Goal: Information Seeking & Learning: Compare options

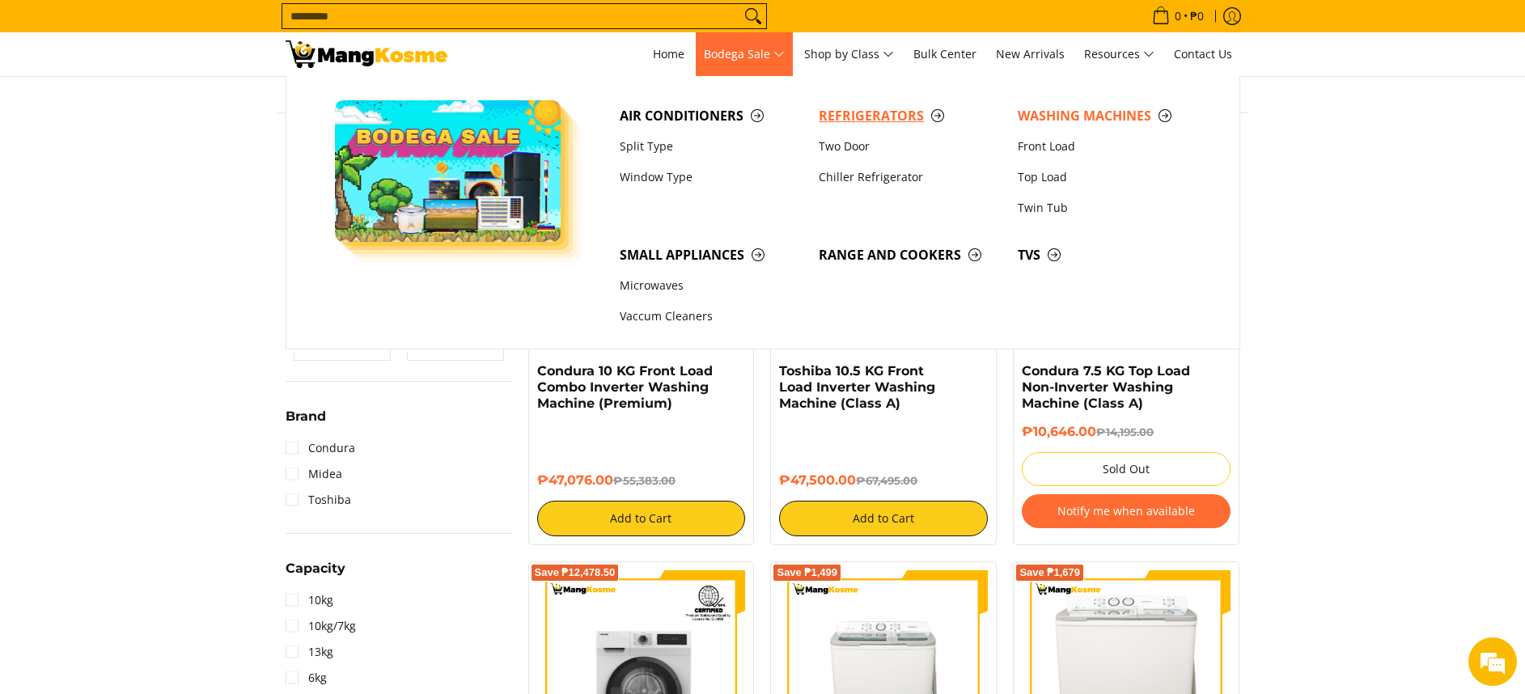
click at [893, 108] on span "Refrigerators" at bounding box center [910, 116] width 183 height 20
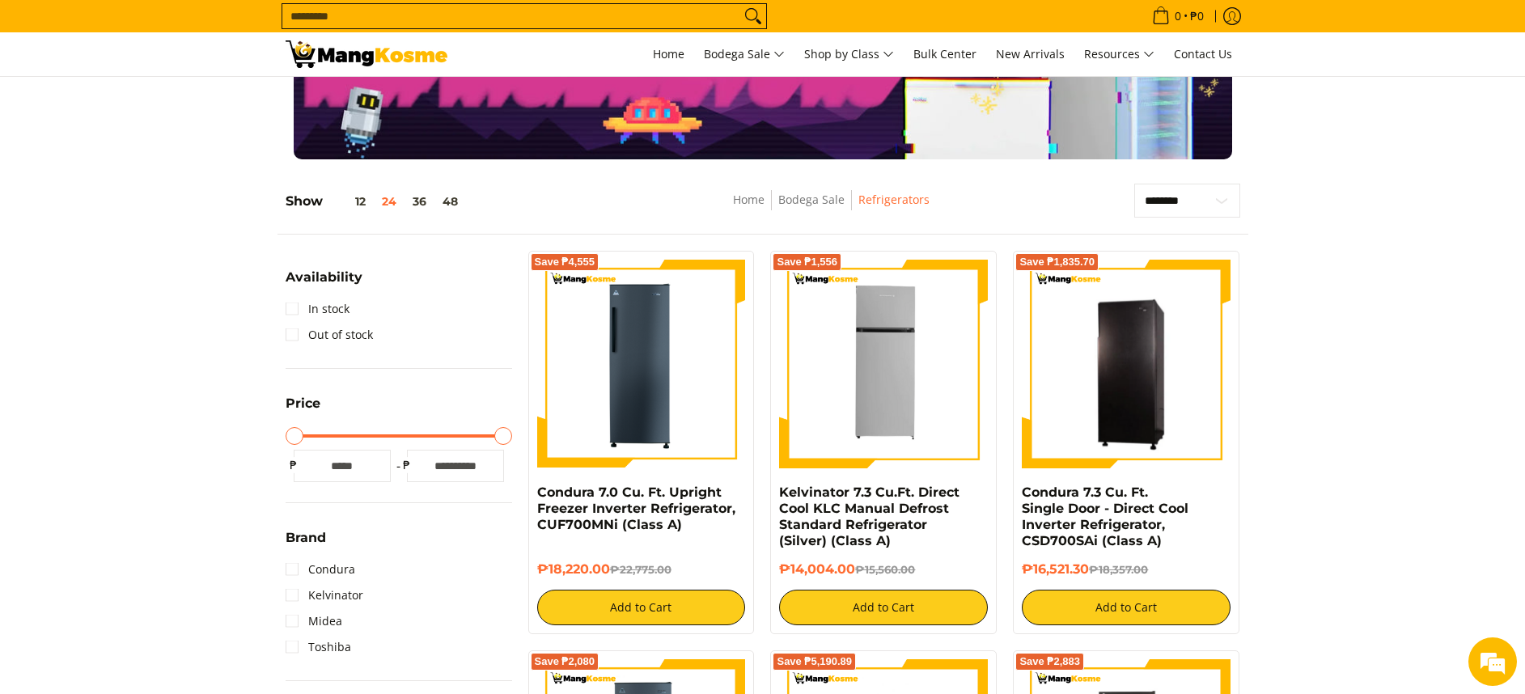
click at [670, 18] on input "Search..." at bounding box center [511, 16] width 458 height 24
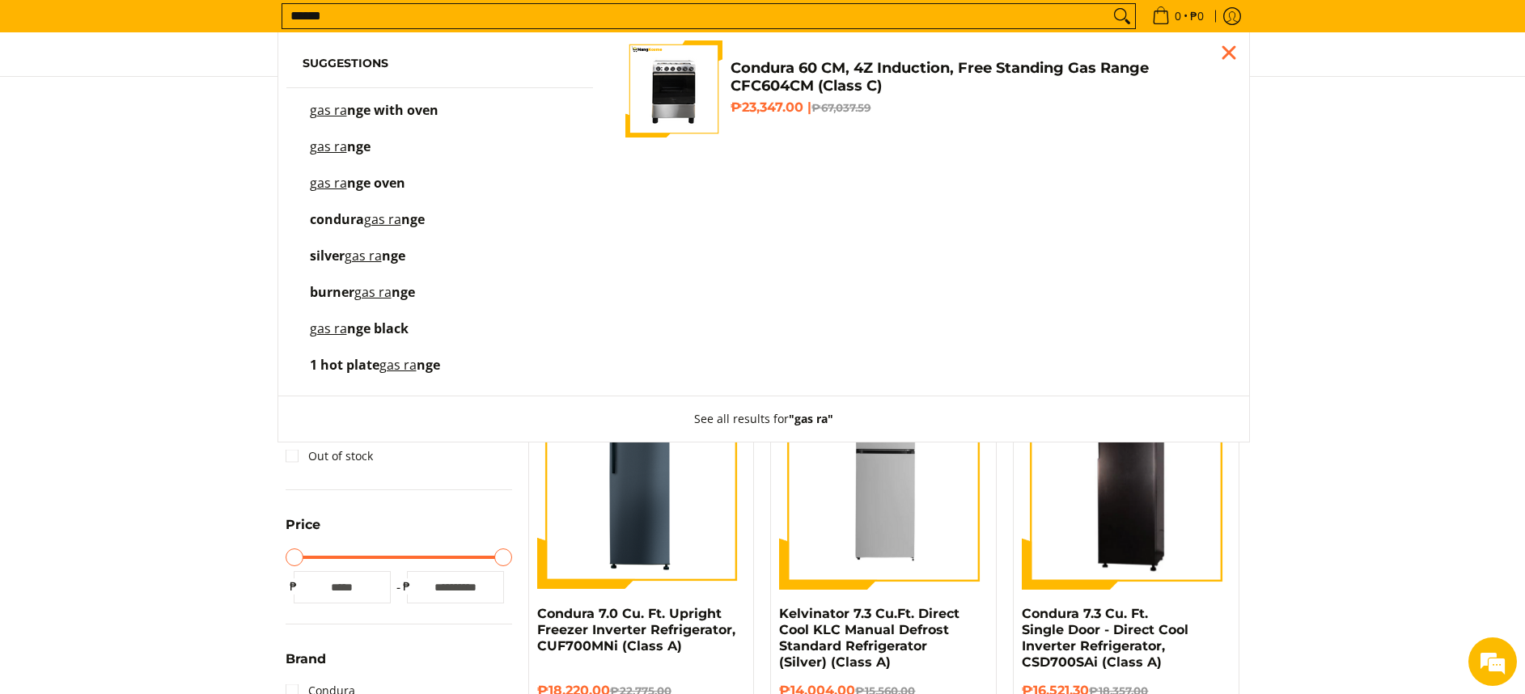
type input "******"
click at [871, 99] on span "Condura 60 CM, 4Z Induction, Free Standing Gas Range CFC604CM (Class C) ₱23,347…" at bounding box center [978, 89] width 494 height 61
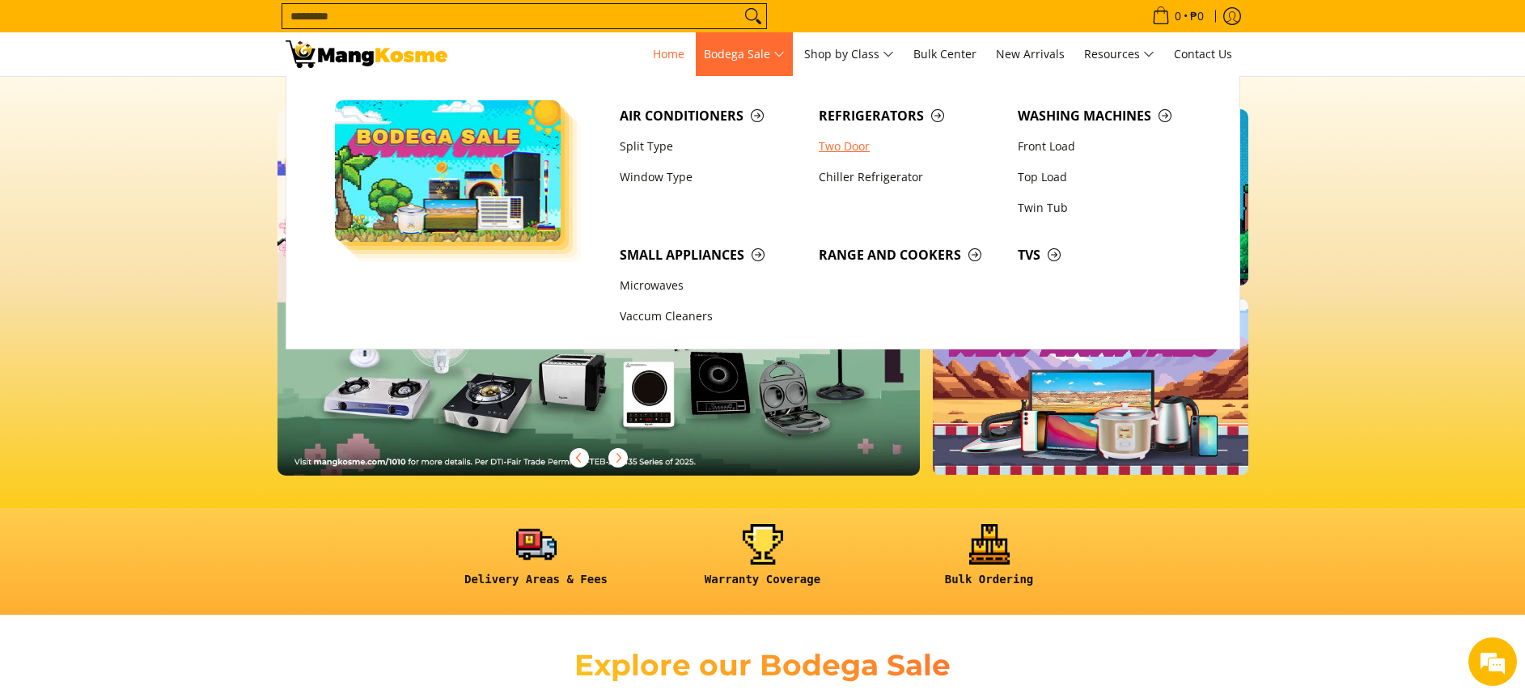
click at [860, 132] on link "Two Door" at bounding box center [910, 146] width 199 height 31
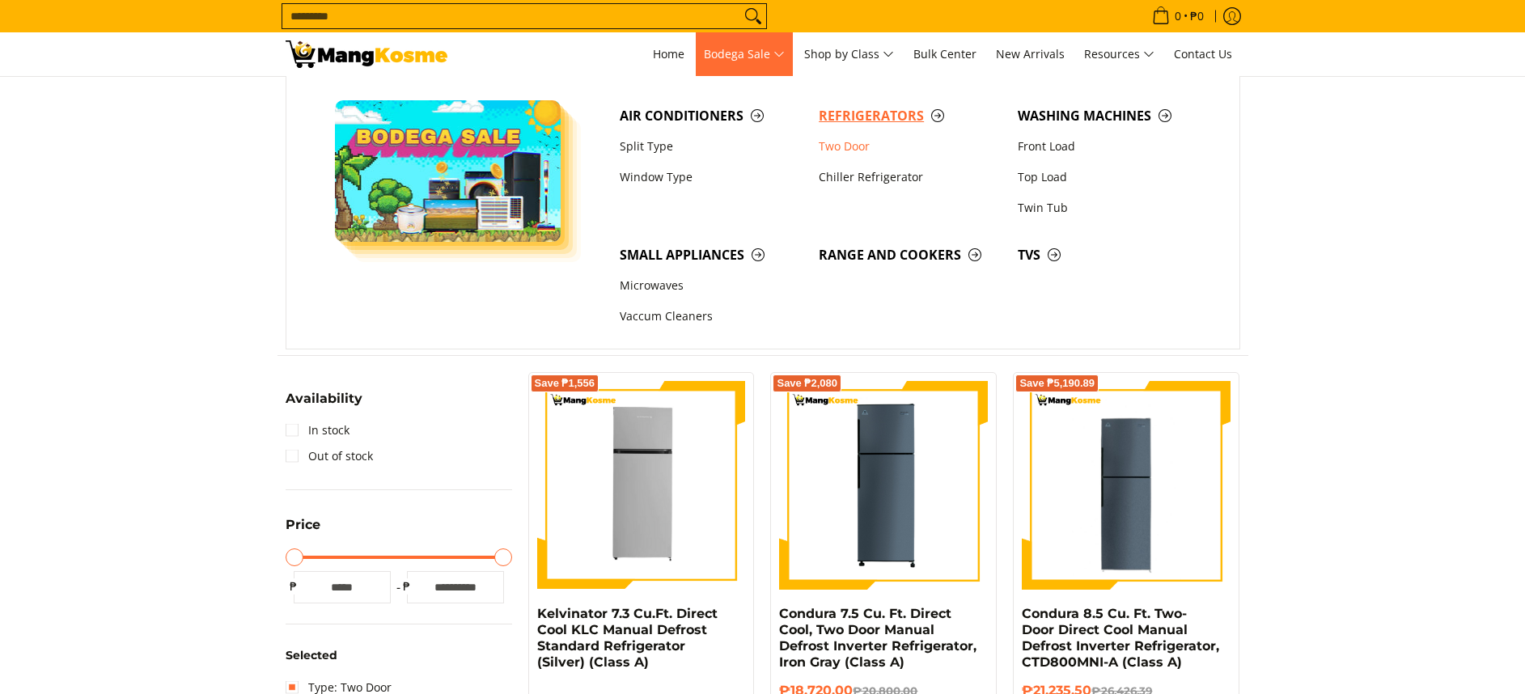
click at [838, 108] on span "Refrigerators" at bounding box center [910, 116] width 183 height 20
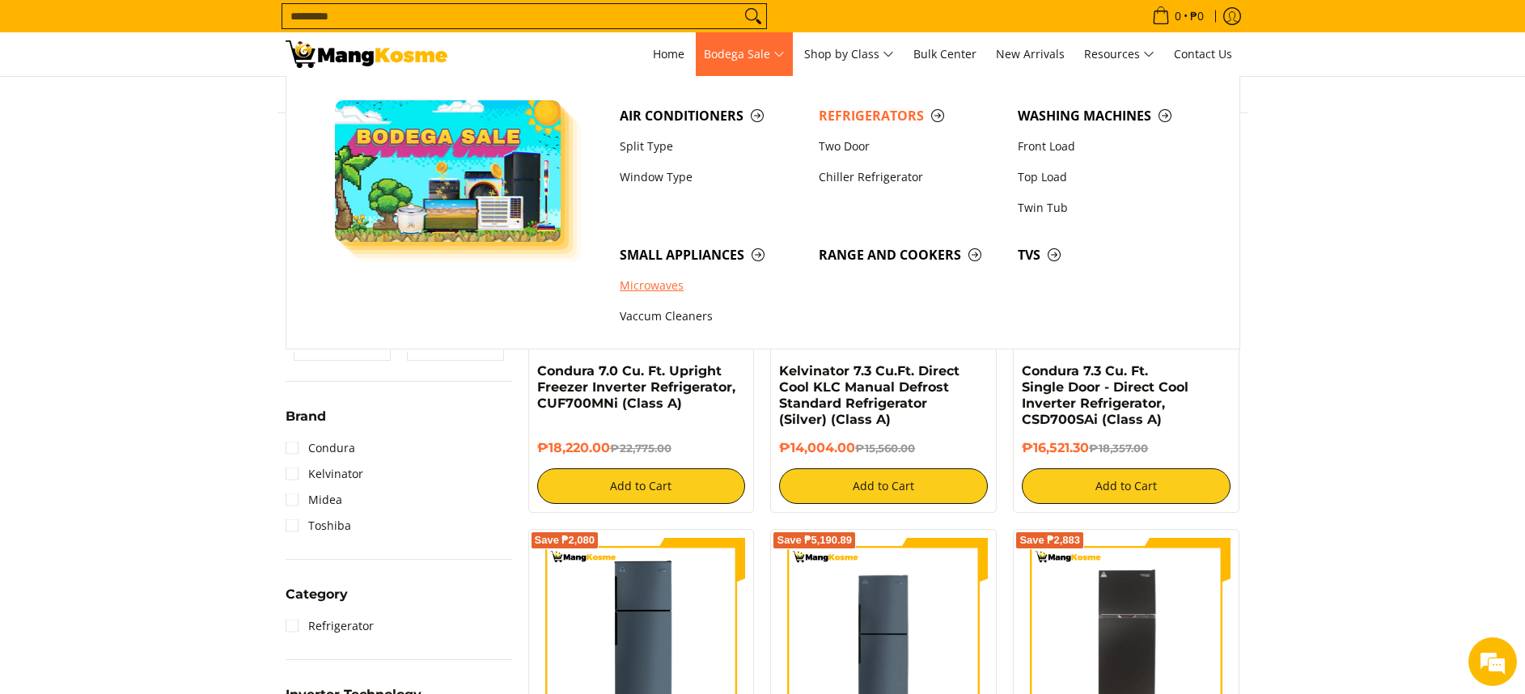
click at [671, 279] on link "Microwaves" at bounding box center [711, 286] width 199 height 31
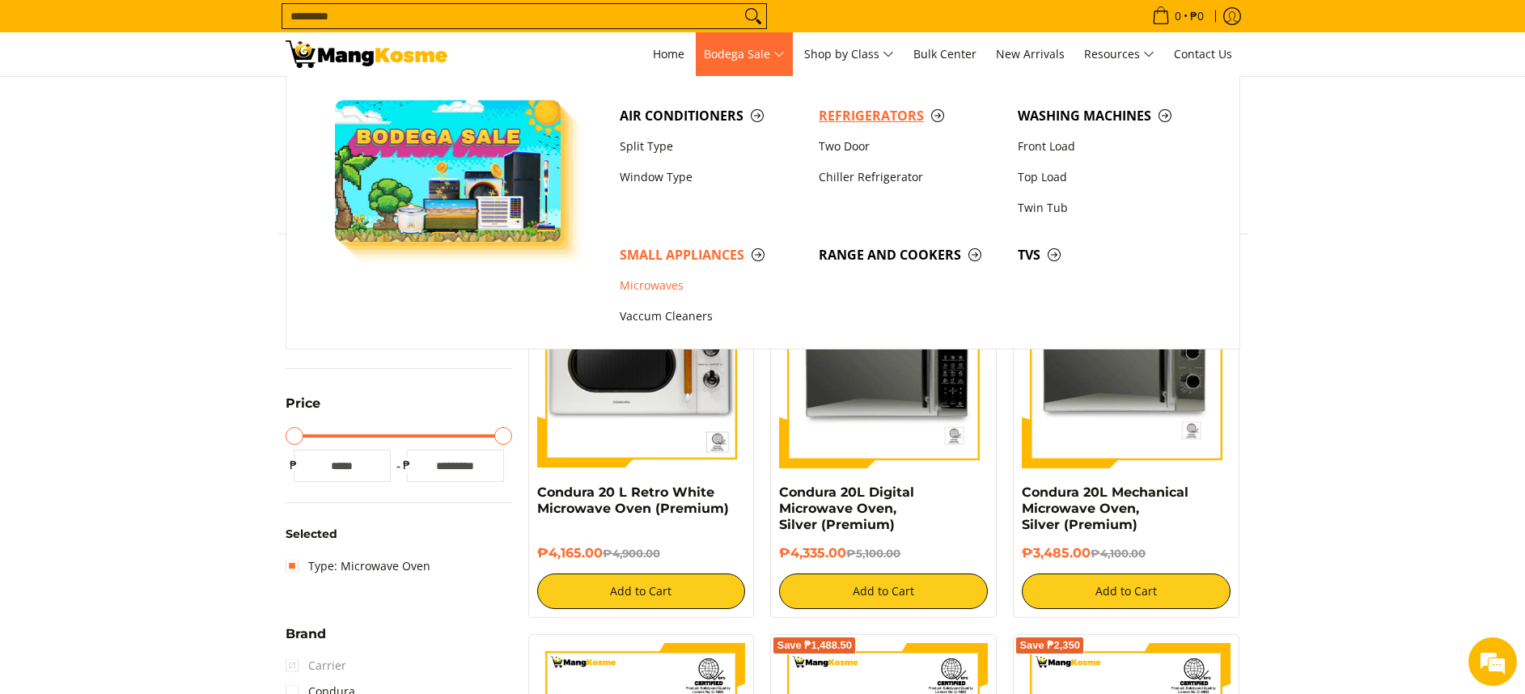
click at [839, 114] on span "Refrigerators" at bounding box center [910, 116] width 183 height 20
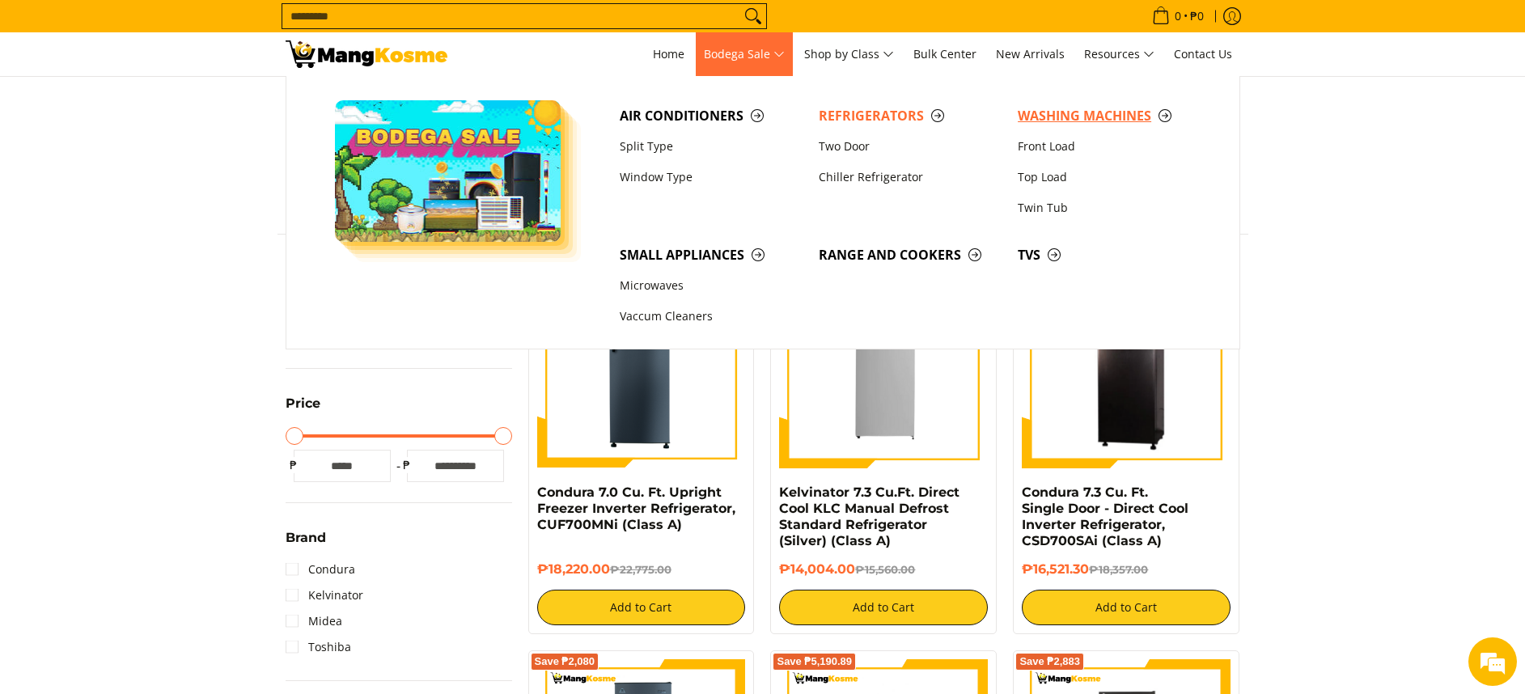
drag, startPoint x: 1047, startPoint y: 114, endPoint x: 1047, endPoint y: 89, distance: 25.1
click at [1047, 115] on span "Washing Machines" at bounding box center [1109, 116] width 183 height 20
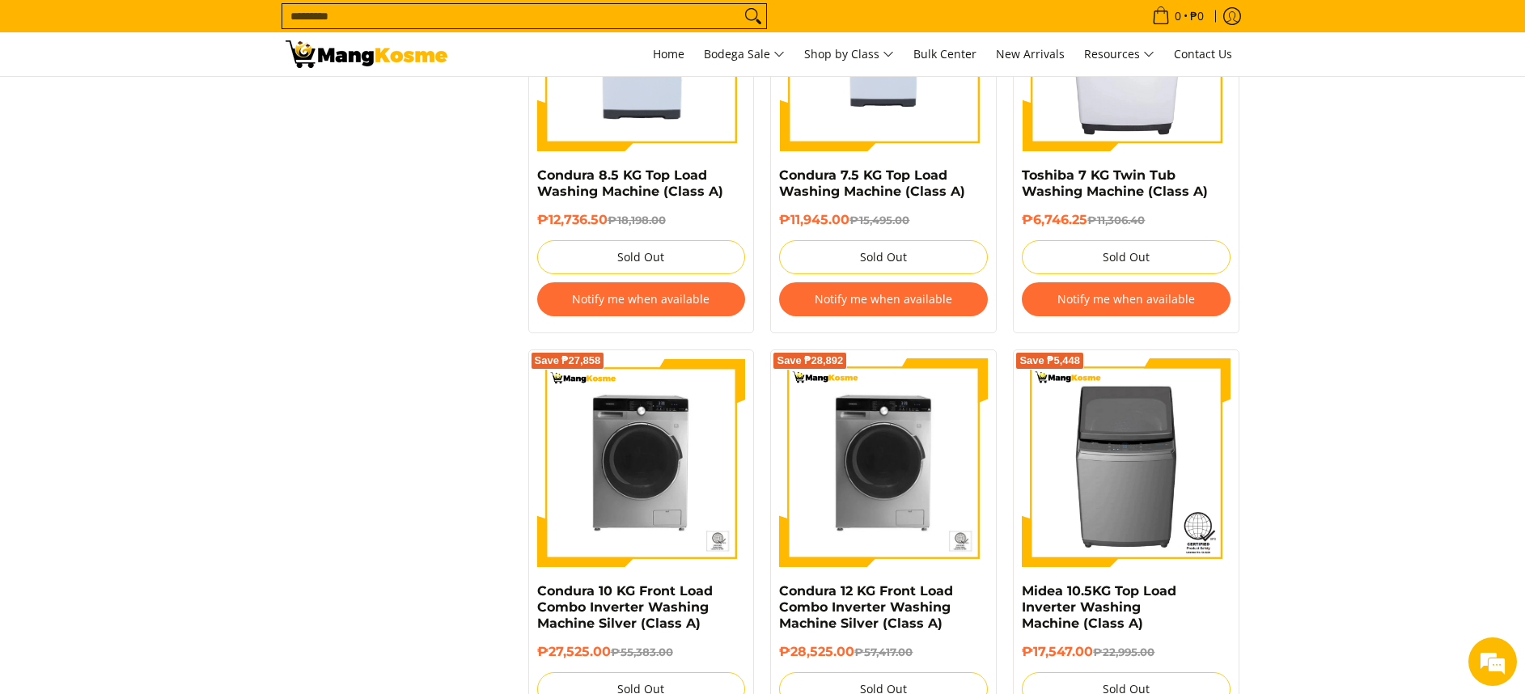
scroll to position [2792, 0]
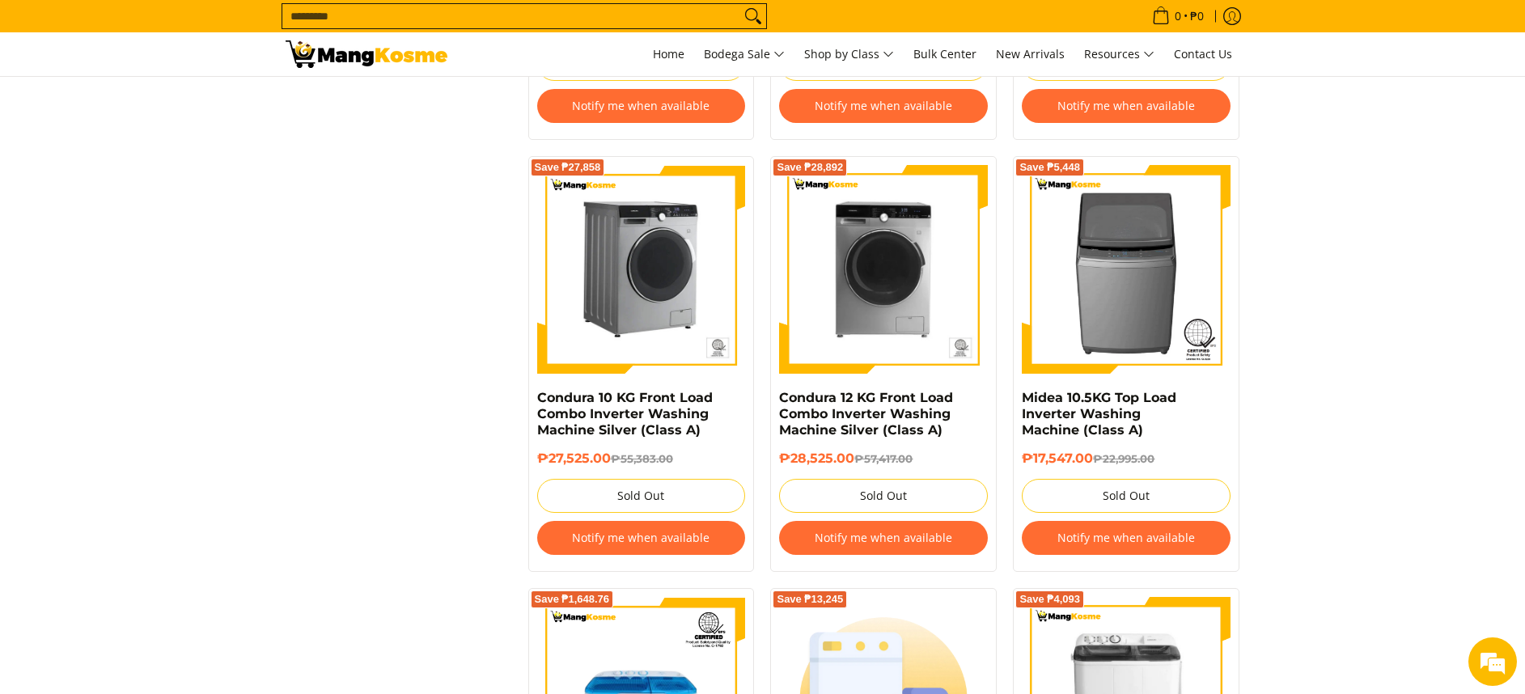
click at [606, 308] on img at bounding box center [641, 269] width 209 height 209
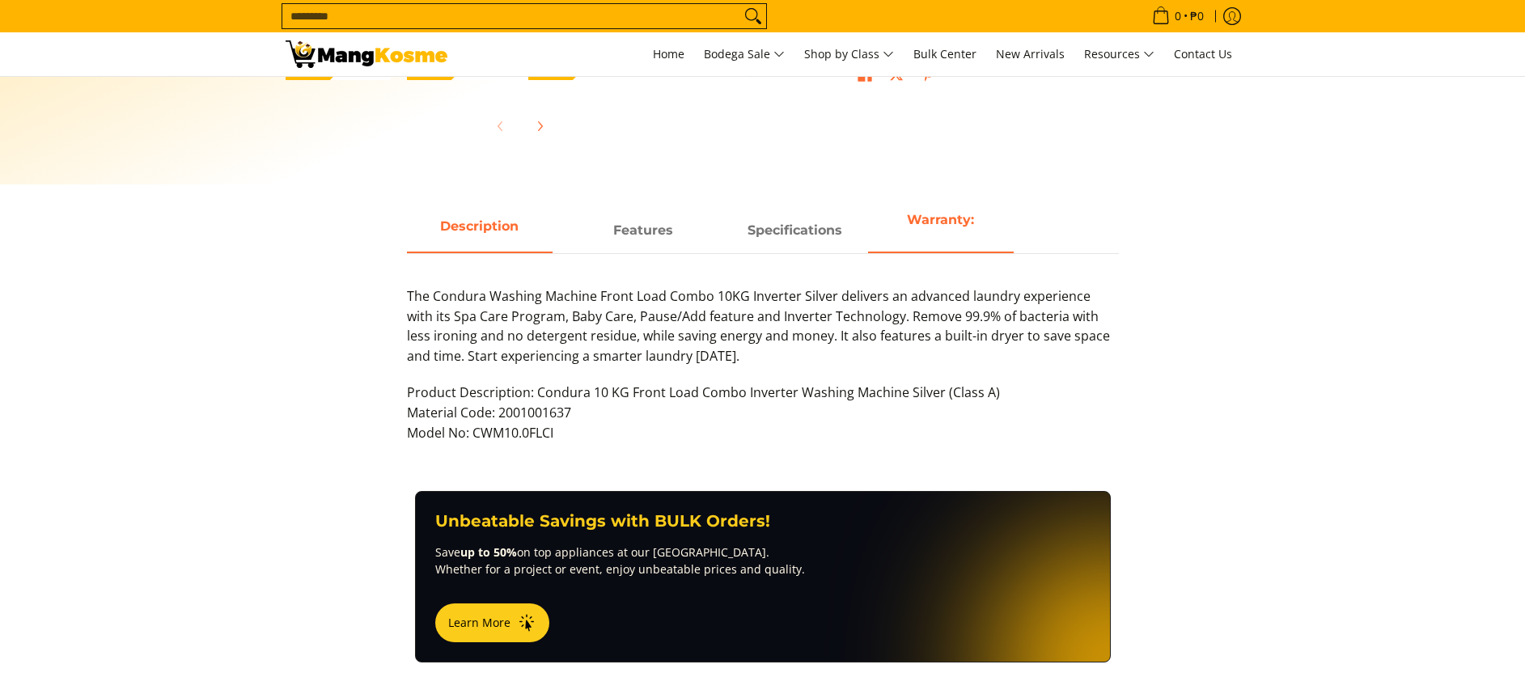
scroll to position [631, 0]
click at [962, 221] on strong "Warranty:" at bounding box center [940, 219] width 67 height 15
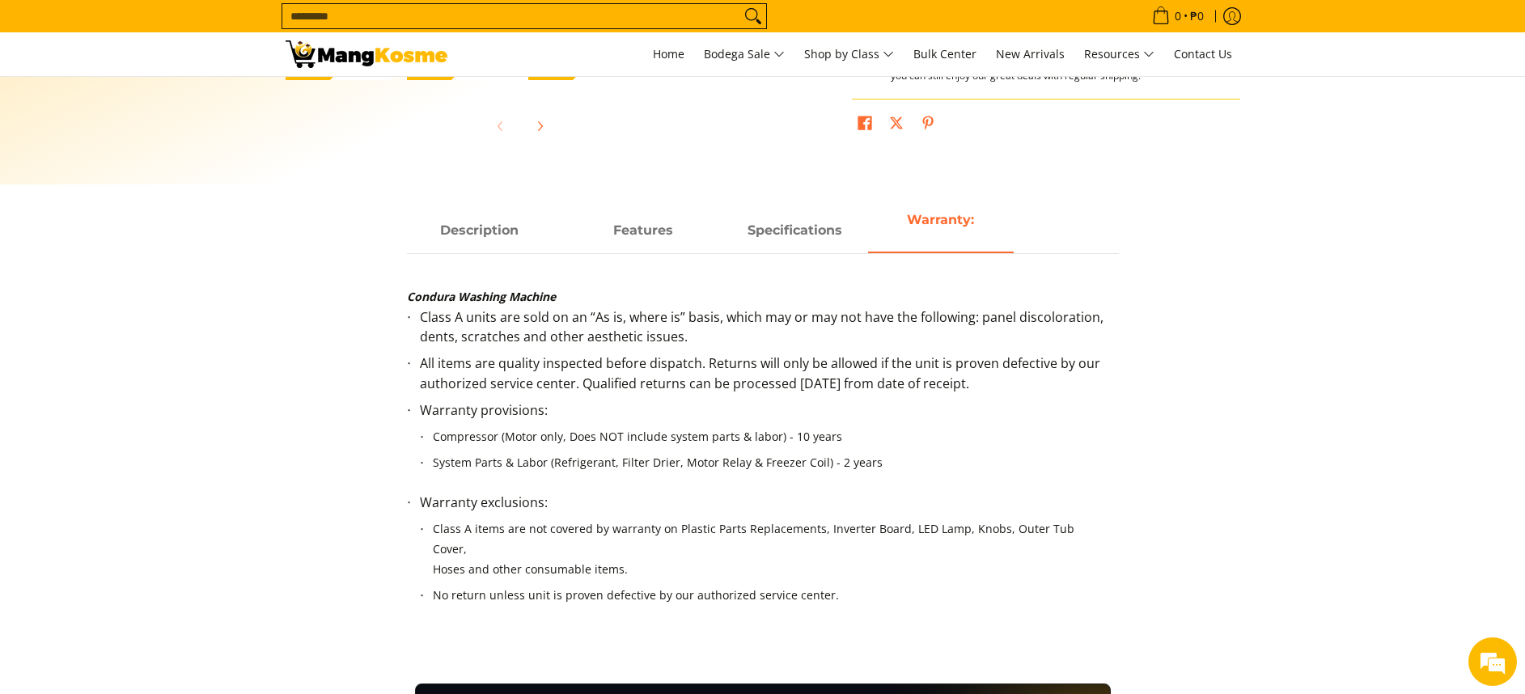
scroll to position [0, 0]
click at [505, 10] on input "Search..." at bounding box center [511, 16] width 458 height 24
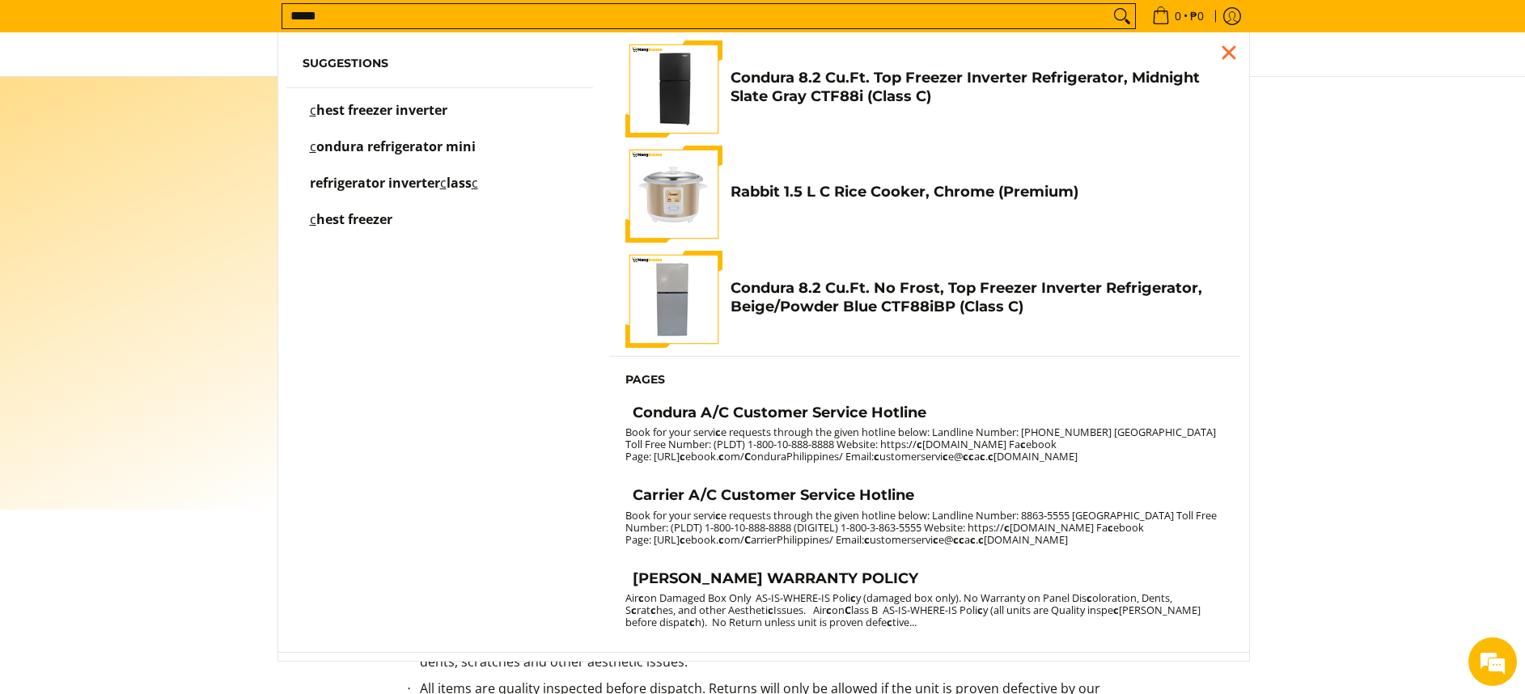
scroll to position [305, 0]
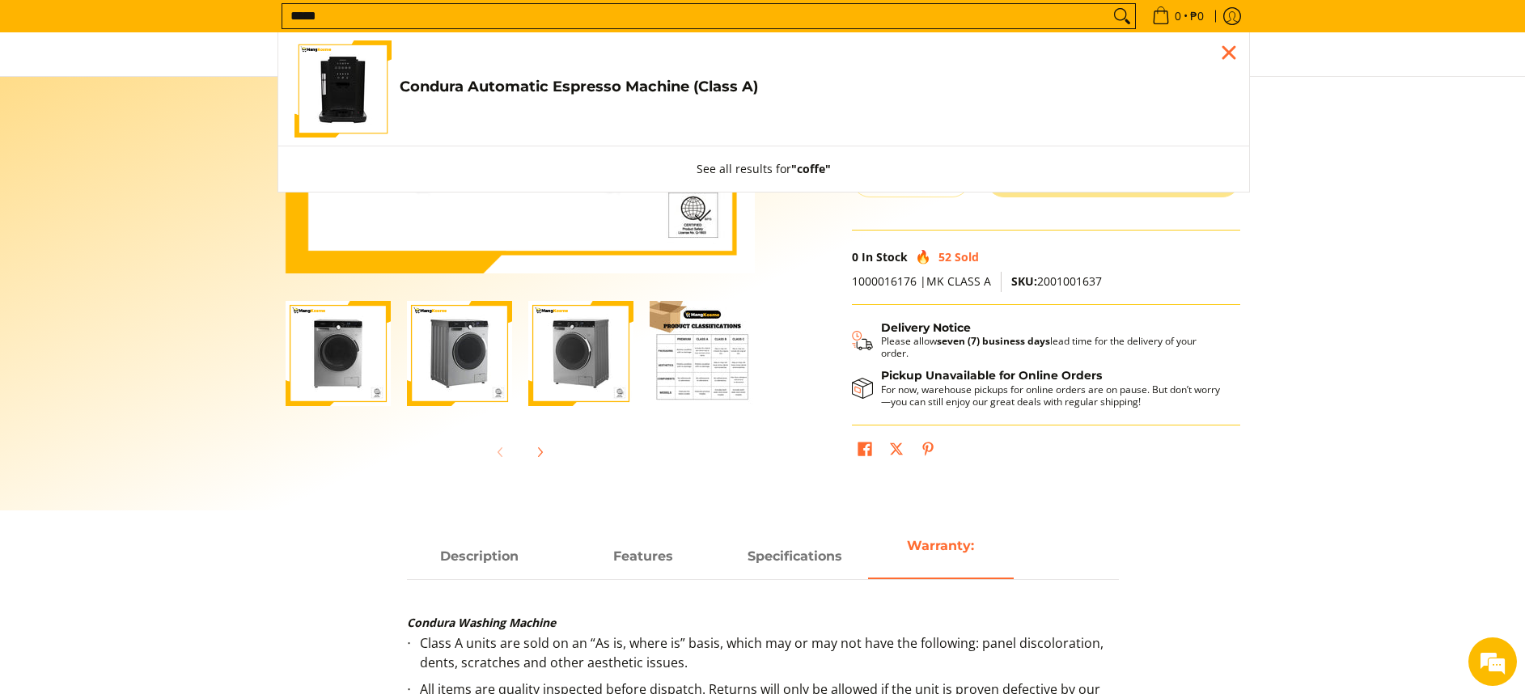
type input "*****"
click at [598, 84] on h4 "Condura Automatic Espresso Machine (Class A)" at bounding box center [817, 87] width 834 height 19
